Goal: Transaction & Acquisition: Book appointment/travel/reservation

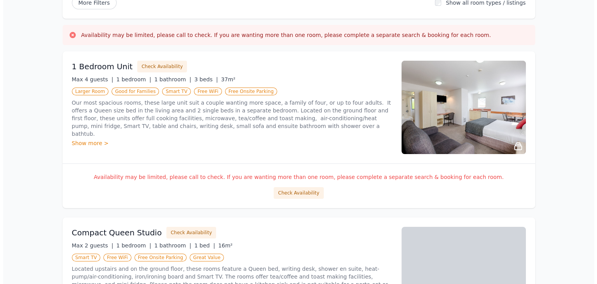
scroll to position [60, 0]
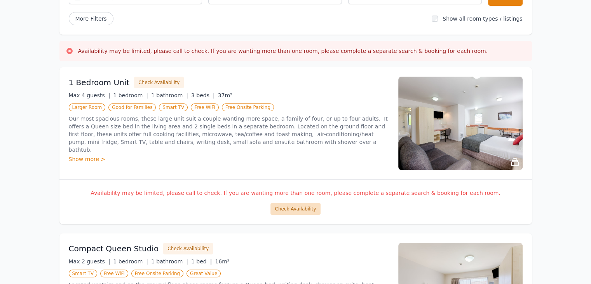
click at [303, 210] on button "Check Availability" at bounding box center [296, 209] width 50 height 12
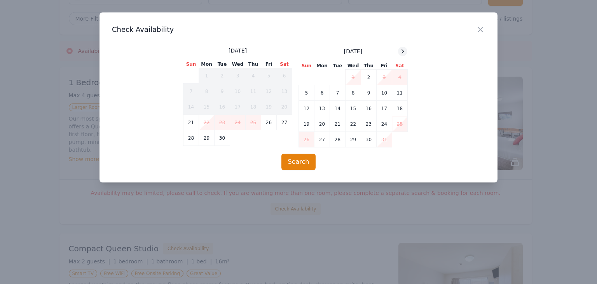
click at [402, 48] on icon at bounding box center [403, 51] width 6 height 6
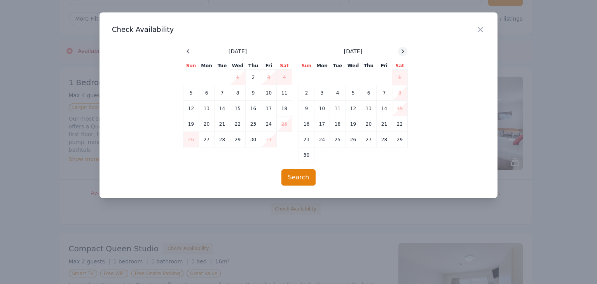
click at [402, 48] on icon at bounding box center [403, 51] width 6 height 6
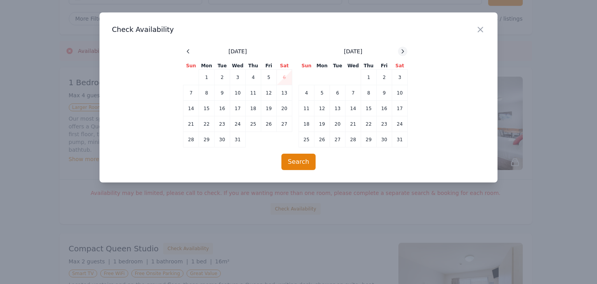
click at [402, 48] on icon at bounding box center [403, 51] width 6 height 6
click at [364, 93] on td "9" at bounding box center [369, 93] width 16 height 16
click at [401, 92] on td "11" at bounding box center [400, 93] width 16 height 16
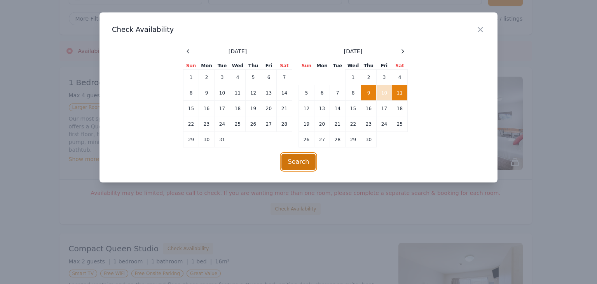
click at [294, 161] on button "Search" at bounding box center [298, 162] width 35 height 16
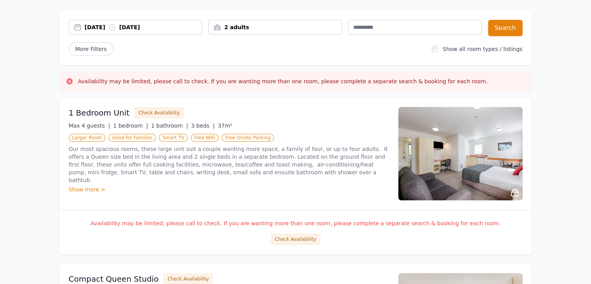
scroll to position [78, 0]
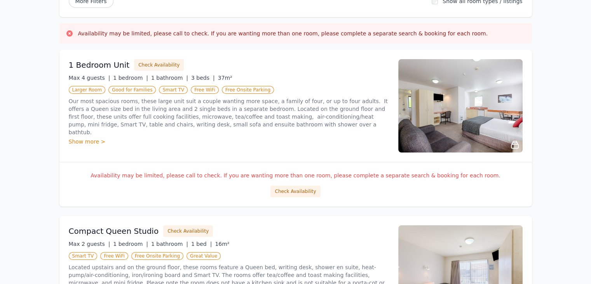
click at [512, 106] on img at bounding box center [460, 105] width 124 height 93
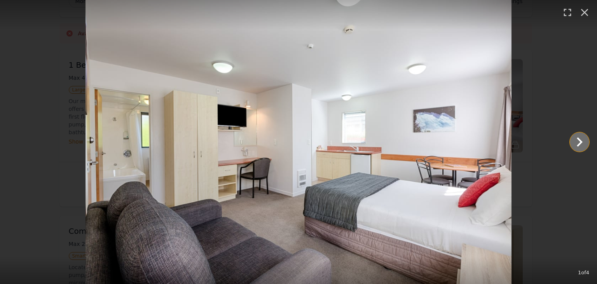
click at [578, 142] on icon "Show slide 2 of 4" at bounding box center [579, 142] width 19 height 19
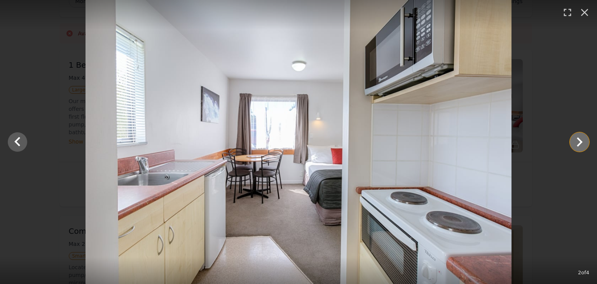
click at [578, 142] on icon "Show slide 3 of 4" at bounding box center [579, 142] width 19 height 19
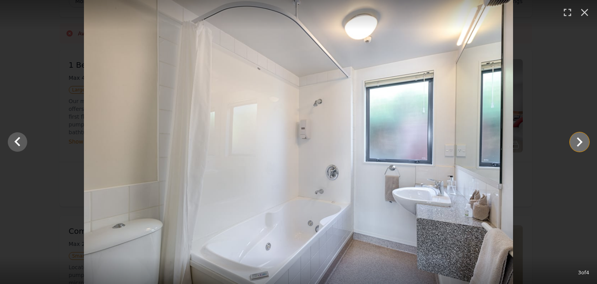
click at [578, 142] on icon "Show slide 4 of 4" at bounding box center [579, 142] width 19 height 19
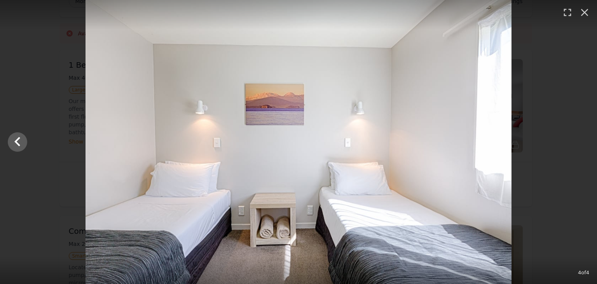
click at [578, 142] on div at bounding box center [298, 142] width 597 height 284
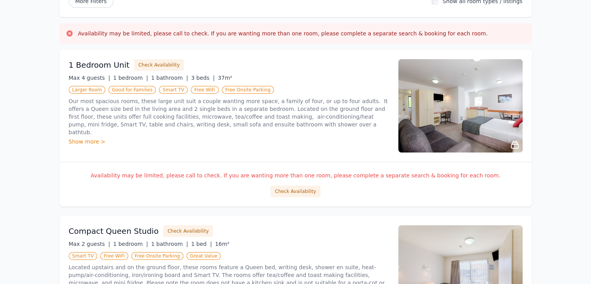
click at [487, 128] on img at bounding box center [460, 105] width 124 height 93
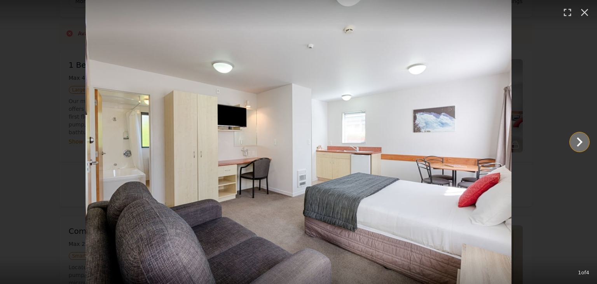
click at [586, 138] on icon "Show slide 2 of 4" at bounding box center [579, 142] width 19 height 19
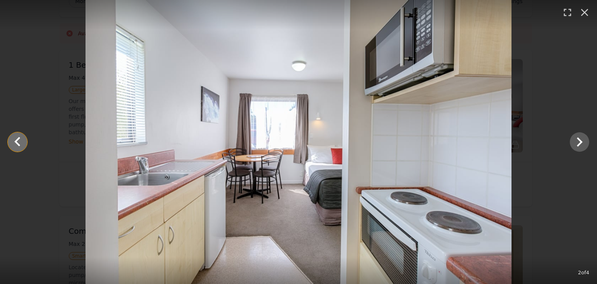
click at [24, 144] on icon "Show slide 1 of 4" at bounding box center [17, 142] width 19 height 19
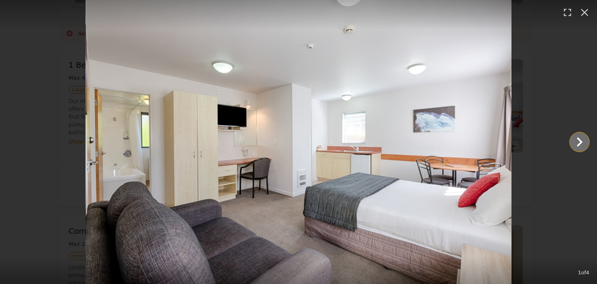
click at [580, 135] on icon "Show slide 2 of 4" at bounding box center [579, 142] width 19 height 19
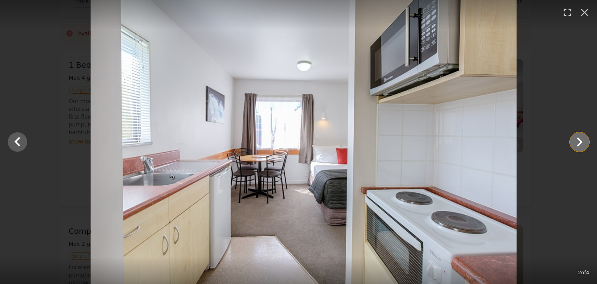
click at [580, 135] on icon "Show slide 3 of 4" at bounding box center [579, 142] width 19 height 19
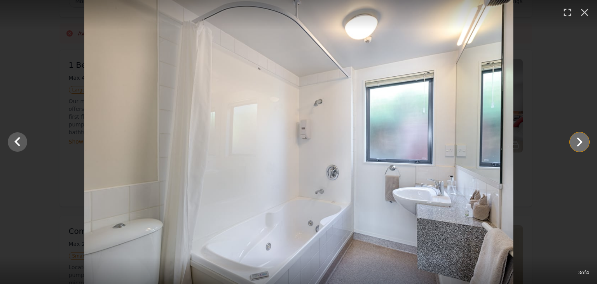
click at [580, 135] on icon "Show slide 4 of 4" at bounding box center [579, 142] width 19 height 19
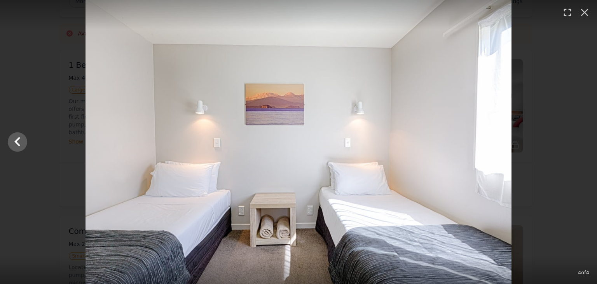
click at [580, 136] on div at bounding box center [298, 142] width 597 height 284
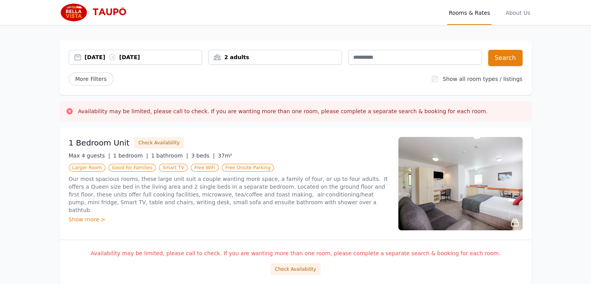
scroll to position [0, 0]
